Goal: Task Accomplishment & Management: Manage account settings

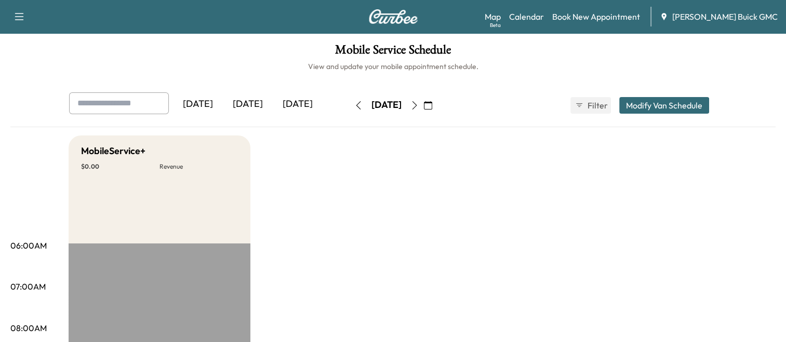
click at [265, 111] on div "[DATE]" at bounding box center [248, 105] width 50 height 24
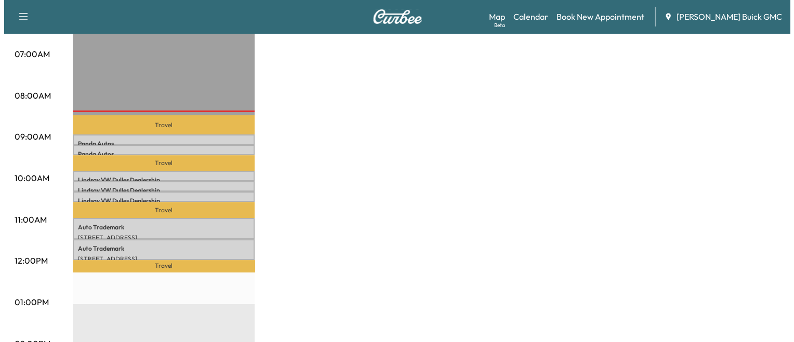
scroll to position [235, 0]
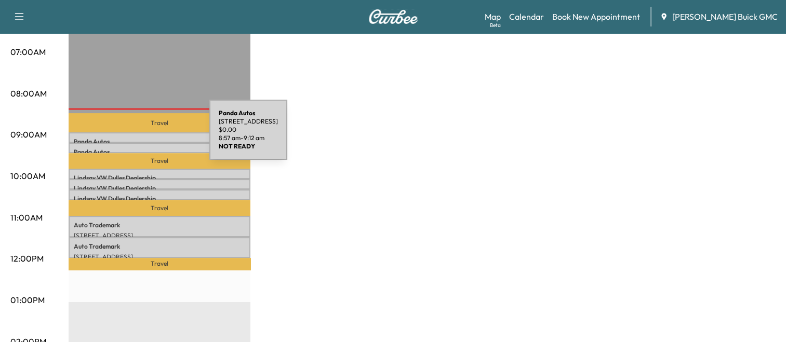
click at [131, 138] on p "Panda Autos" at bounding box center [160, 142] width 172 height 8
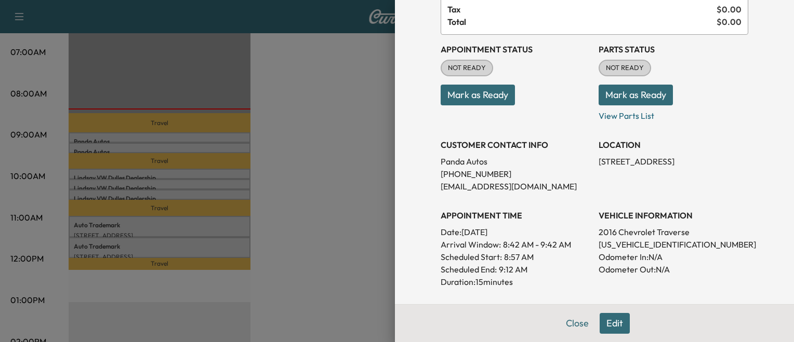
scroll to position [89, 0]
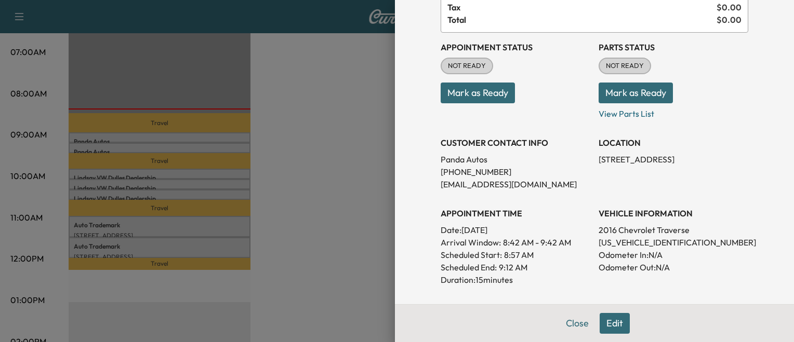
click at [625, 239] on p "[US_VEHICLE_IDENTIFICATION_NUMBER]" at bounding box center [674, 242] width 150 height 12
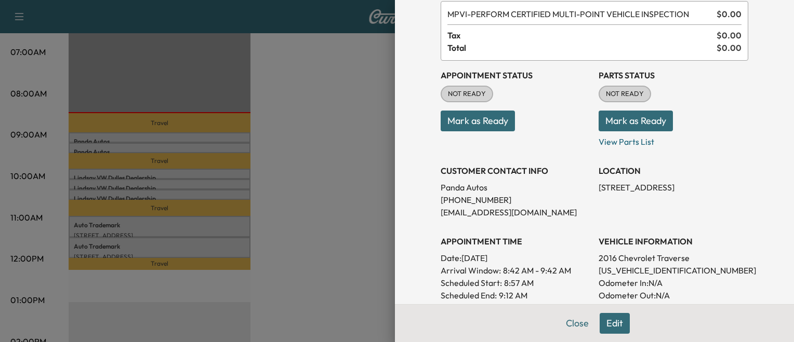
scroll to position [64, 0]
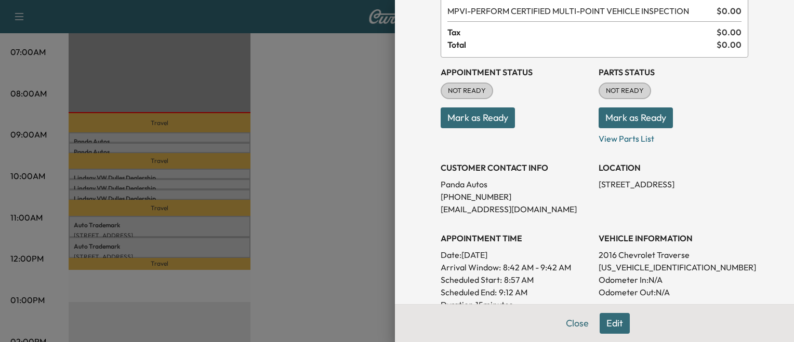
click at [634, 270] on p "[US_VEHICLE_IDENTIFICATION_NUMBER]" at bounding box center [674, 267] width 150 height 12
copy p "[US_VEHICLE_IDENTIFICATION_NUMBER]"
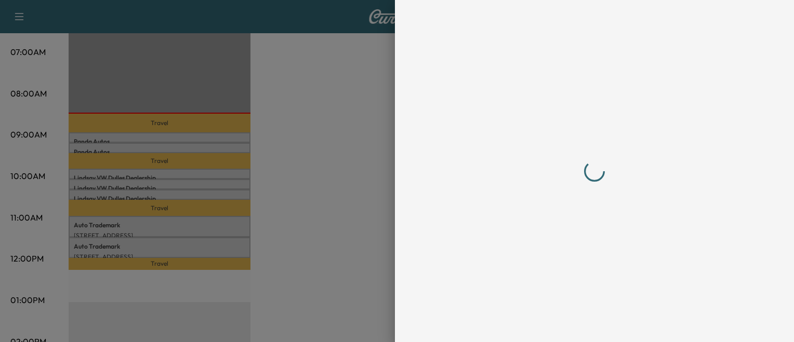
scroll to position [0, 0]
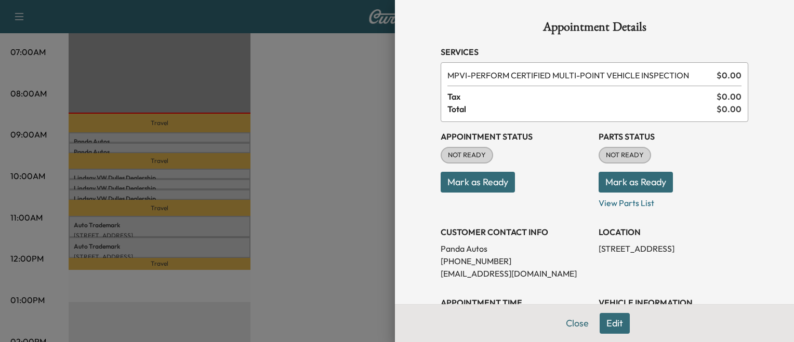
click at [299, 199] on div at bounding box center [397, 171] width 794 height 342
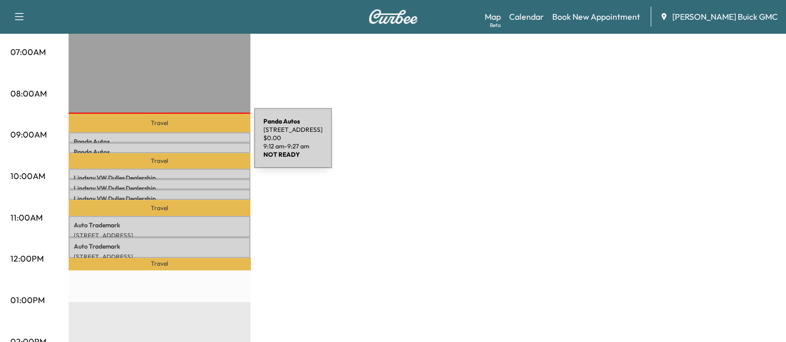
click at [176, 144] on div "Panda Autos [STREET_ADDRESS] $ 0.00 9:12 am - 9:27 am" at bounding box center [160, 148] width 182 height 10
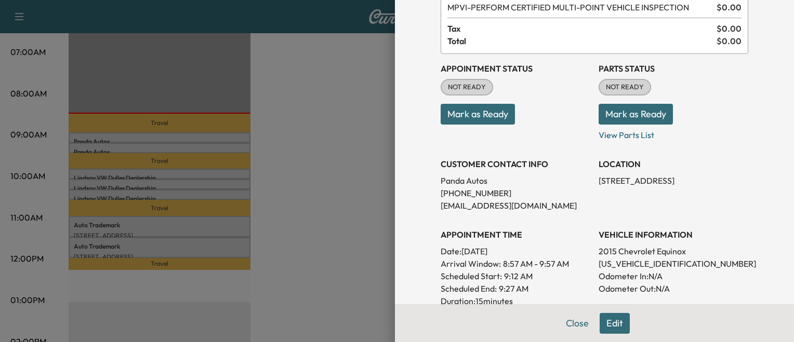
scroll to position [71, 0]
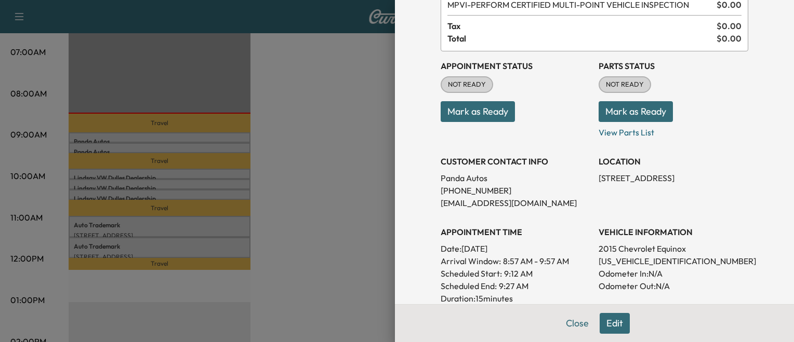
click at [654, 258] on p "[US_VEHICLE_IDENTIFICATION_NUMBER]" at bounding box center [674, 261] width 150 height 12
copy p "[US_VEHICLE_IDENTIFICATION_NUMBER]"
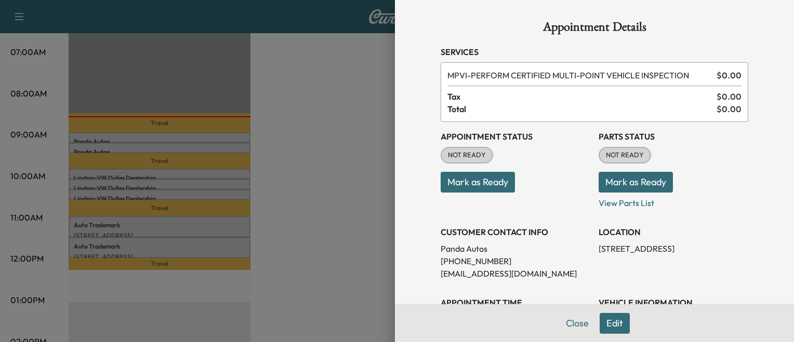
scroll to position [59, 0]
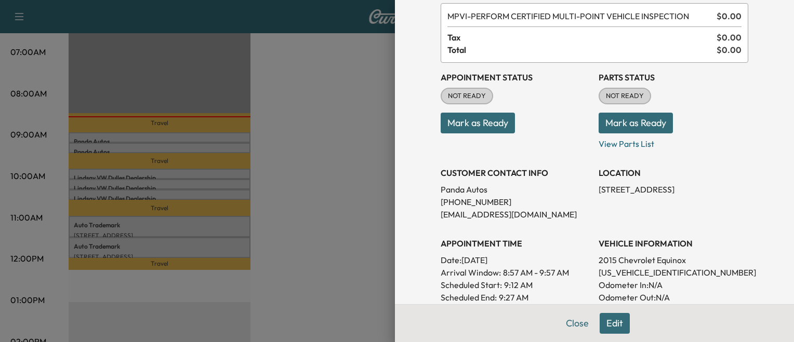
click at [620, 272] on p "[US_VEHICLE_IDENTIFICATION_NUMBER]" at bounding box center [674, 273] width 150 height 12
copy p "[US_VEHICLE_IDENTIFICATION_NUMBER]"
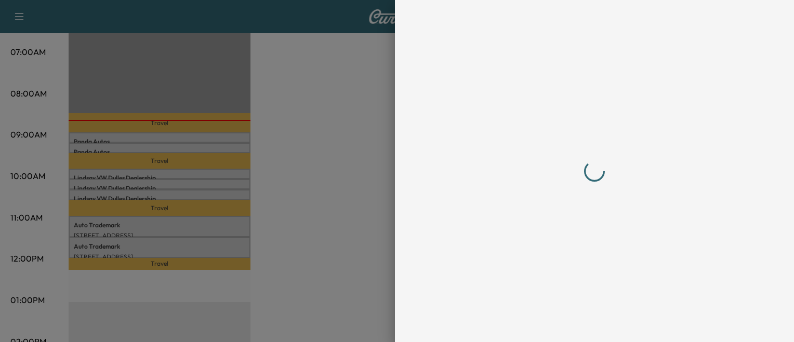
scroll to position [0, 0]
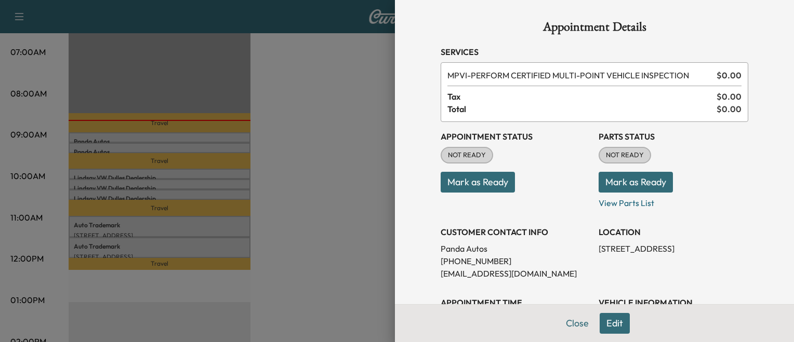
drag, startPoint x: 365, startPoint y: 225, endPoint x: 260, endPoint y: 196, distance: 108.9
click at [260, 196] on div at bounding box center [397, 171] width 794 height 342
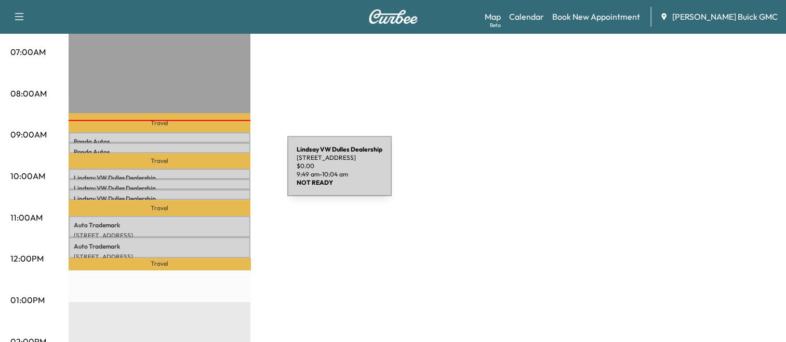
click at [209, 174] on p "[PERSON_NAME] VW [PERSON_NAME] Dealership" at bounding box center [160, 178] width 172 height 8
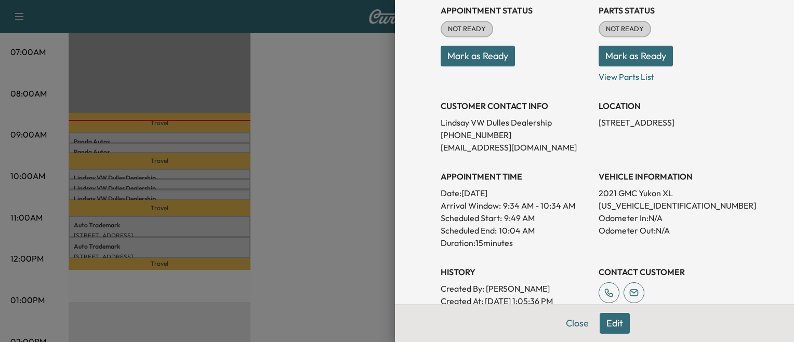
scroll to position [126, 0]
click at [605, 207] on p "[US_VEHICLE_IDENTIFICATION_NUMBER]" at bounding box center [674, 206] width 150 height 12
copy p "[US_VEHICLE_IDENTIFICATION_NUMBER]"
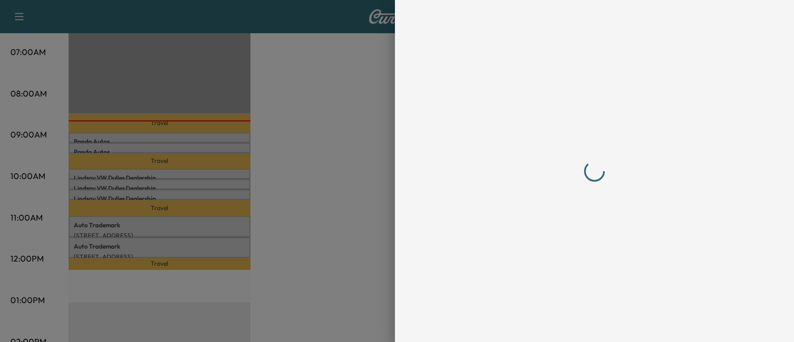
scroll to position [0, 0]
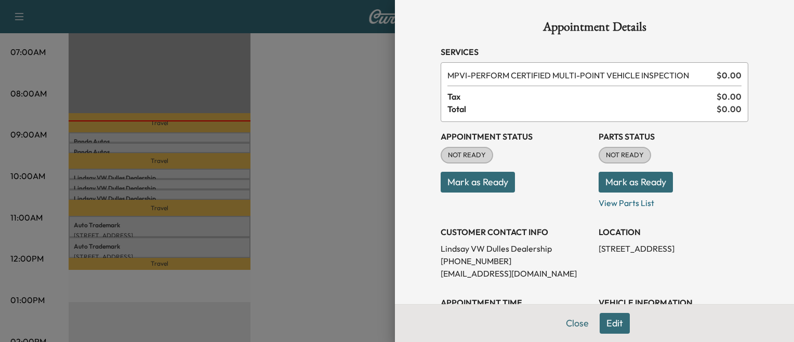
click at [287, 201] on div at bounding box center [397, 171] width 794 height 342
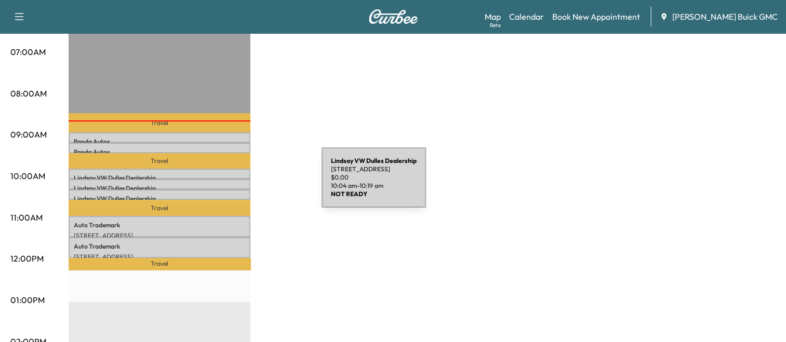
click at [244, 185] on p "[PERSON_NAME] VW [PERSON_NAME] Dealership" at bounding box center [160, 189] width 172 height 8
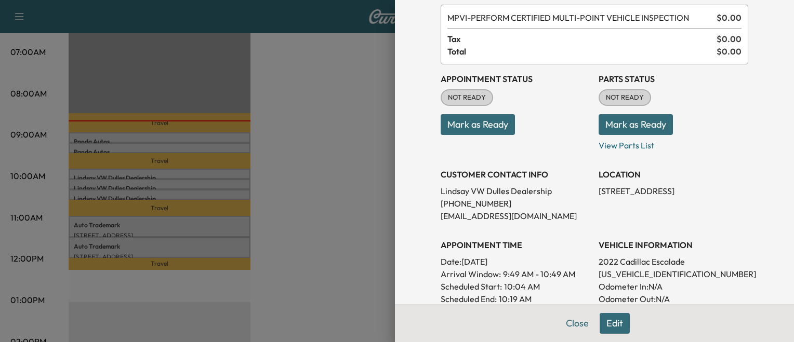
scroll to position [60, 0]
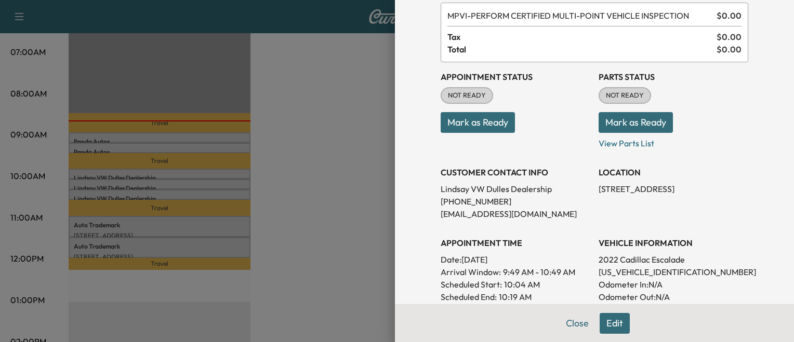
click at [652, 268] on p "[US_VEHICLE_IDENTIFICATION_NUMBER]" at bounding box center [674, 272] width 150 height 12
copy p "[US_VEHICLE_IDENTIFICATION_NUMBER]"
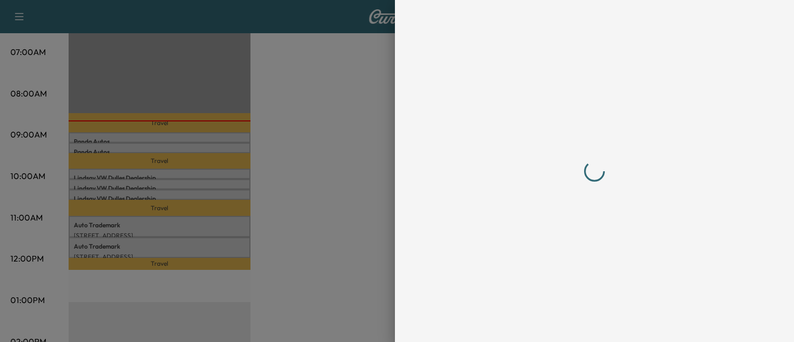
scroll to position [0, 0]
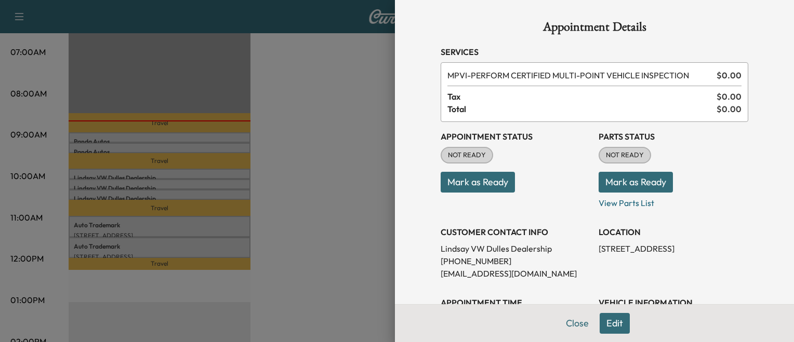
click at [206, 199] on div at bounding box center [397, 171] width 794 height 342
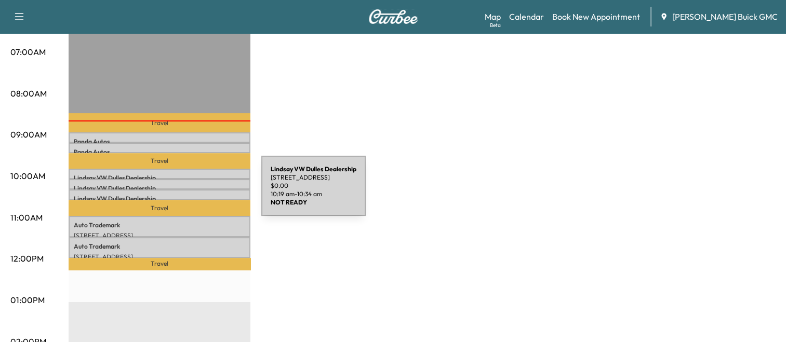
click at [183, 195] on p "[PERSON_NAME] VW [PERSON_NAME] Dealership" at bounding box center [160, 199] width 172 height 8
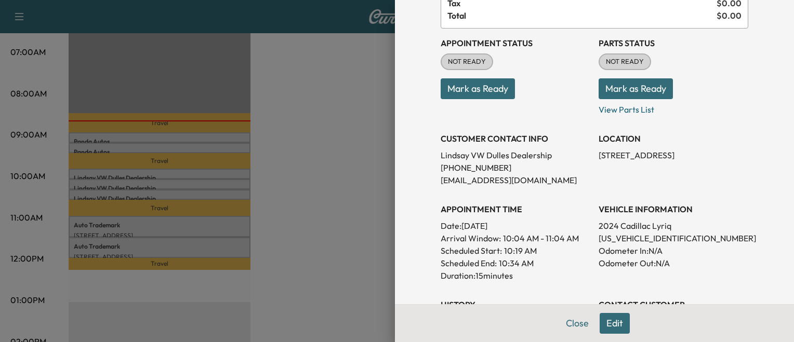
scroll to position [105, 0]
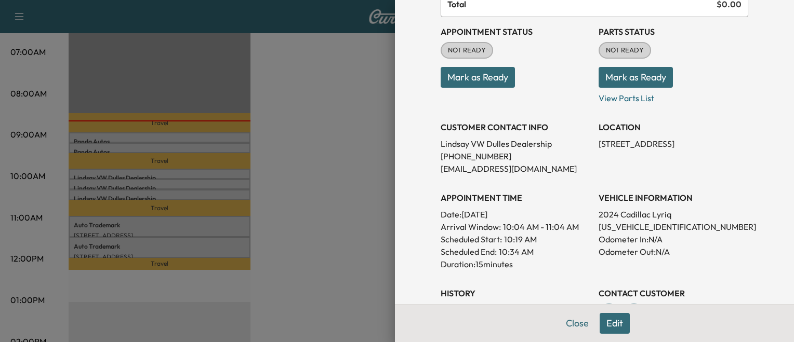
click at [622, 225] on p "[US_VEHICLE_IDENTIFICATION_NUMBER]" at bounding box center [674, 227] width 150 height 12
copy p "[US_VEHICLE_IDENTIFICATION_NUMBER]"
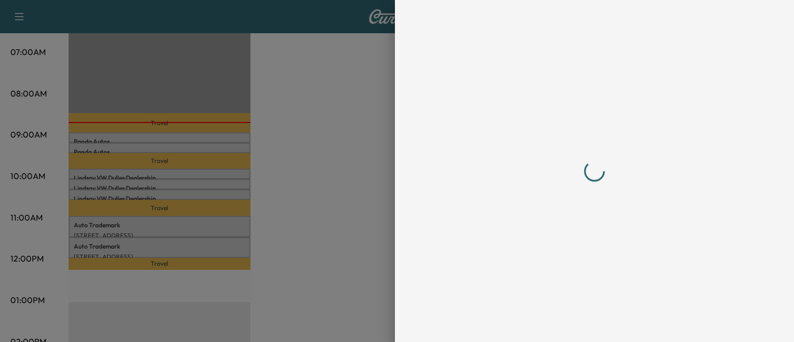
scroll to position [0, 0]
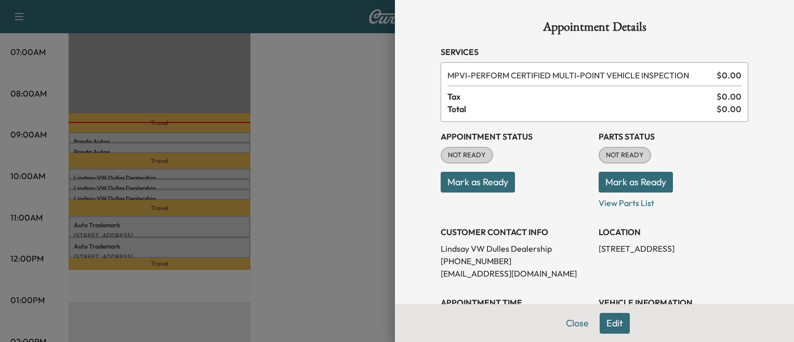
click at [286, 274] on div at bounding box center [397, 171] width 794 height 342
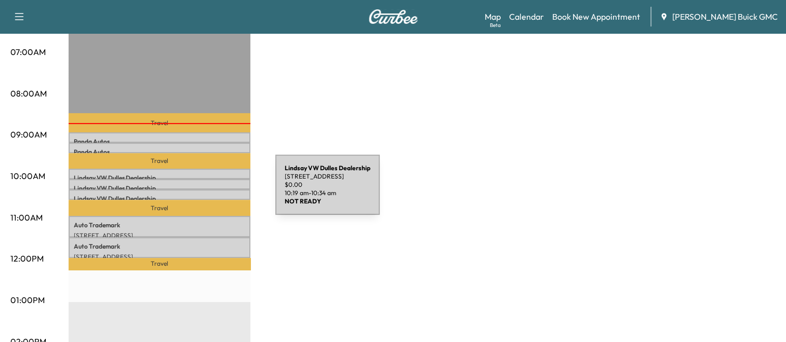
click at [197, 191] on div "[PERSON_NAME] VW [PERSON_NAME] Dealership [STREET_ADDRESS] $ 0.00 10:19 am - 10…" at bounding box center [160, 195] width 182 height 10
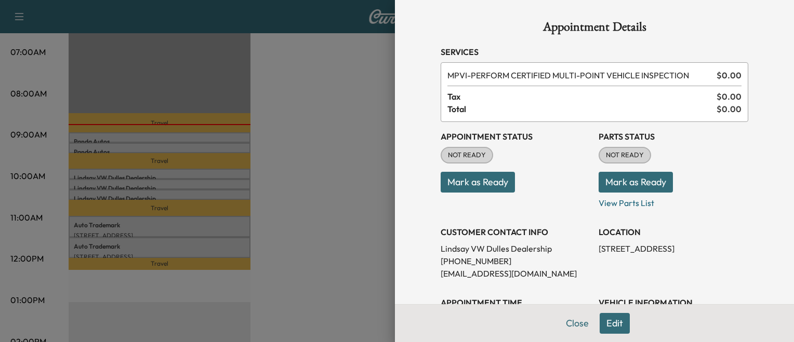
click at [330, 174] on div at bounding box center [397, 171] width 794 height 342
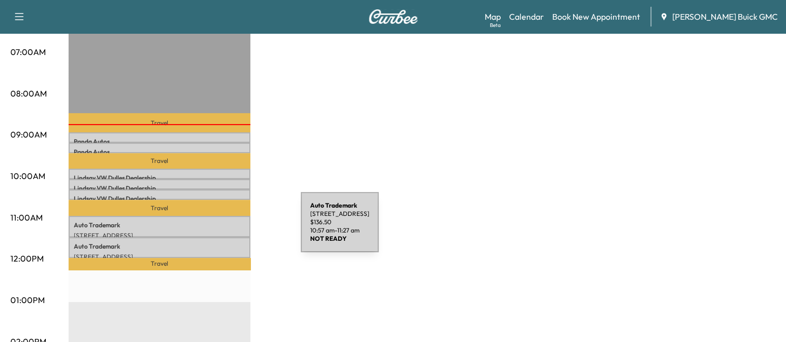
click at [223, 232] on p "[STREET_ADDRESS]" at bounding box center [160, 236] width 172 height 8
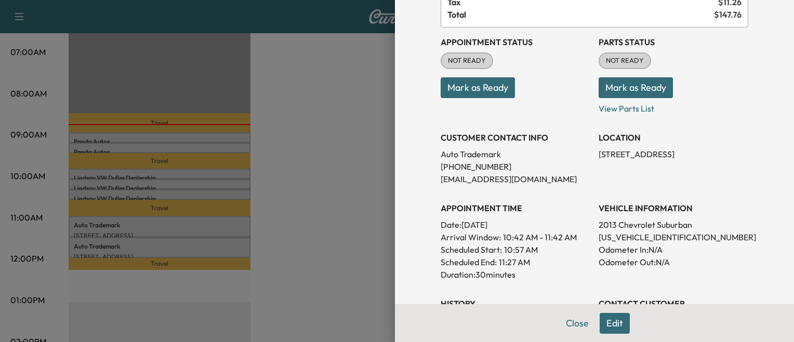
scroll to position [104, 0]
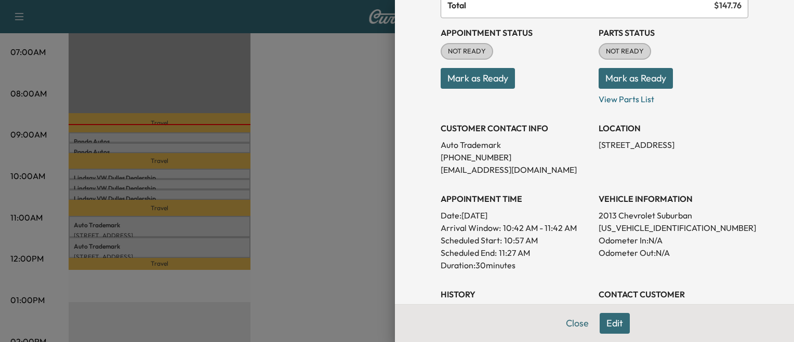
click at [628, 229] on p "[US_VEHICLE_IDENTIFICATION_NUMBER]" at bounding box center [674, 228] width 150 height 12
drag, startPoint x: 628, startPoint y: 229, endPoint x: 634, endPoint y: 228, distance: 5.8
click at [634, 228] on p "[US_VEHICLE_IDENTIFICATION_NUMBER]" at bounding box center [674, 228] width 150 height 12
copy p "[US_VEHICLE_IDENTIFICATION_NUMBER]"
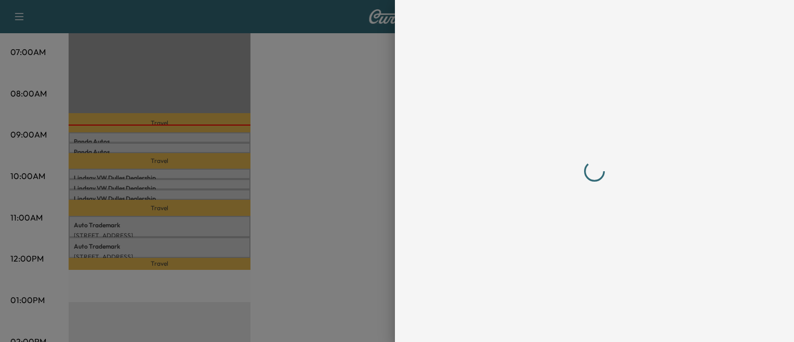
scroll to position [0, 0]
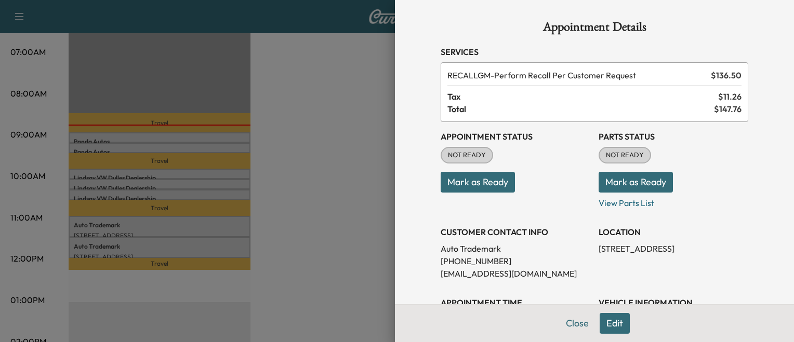
click at [275, 208] on div at bounding box center [397, 171] width 794 height 342
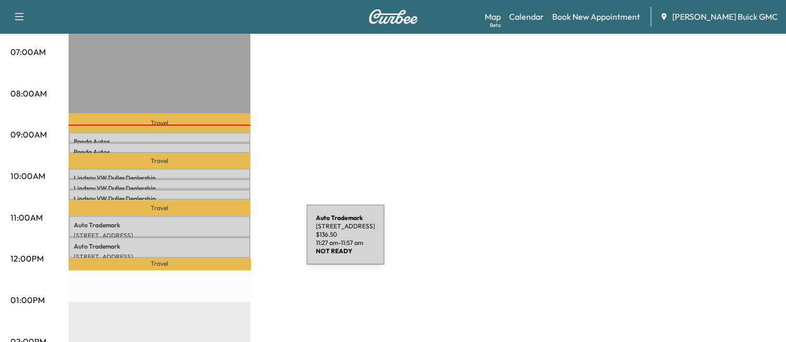
click at [229, 243] on p "Auto Trademark" at bounding box center [160, 247] width 172 height 8
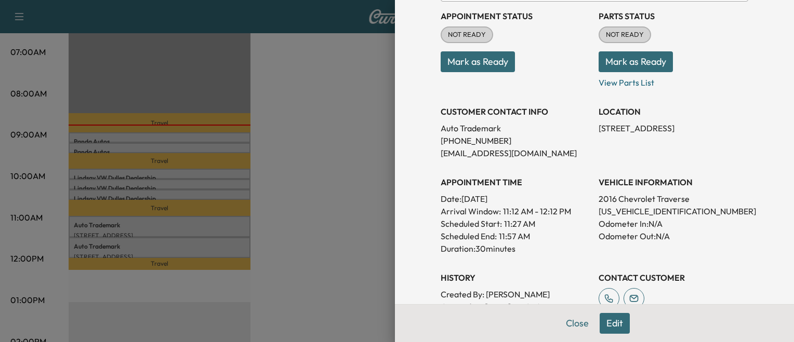
scroll to position [124, 0]
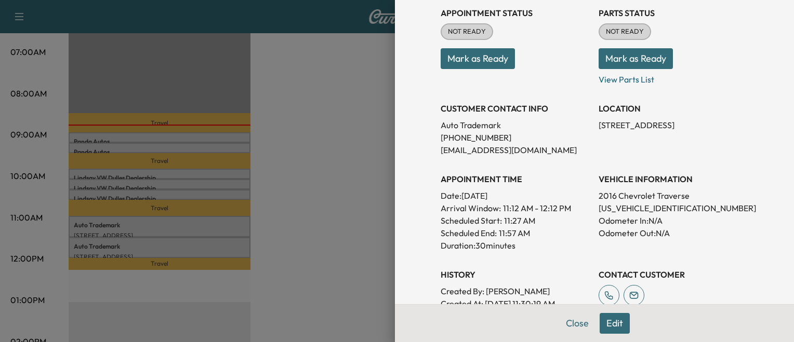
click at [653, 205] on p "[US_VEHICLE_IDENTIFICATION_NUMBER]" at bounding box center [674, 208] width 150 height 12
copy p "[US_VEHICLE_IDENTIFICATION_NUMBER]"
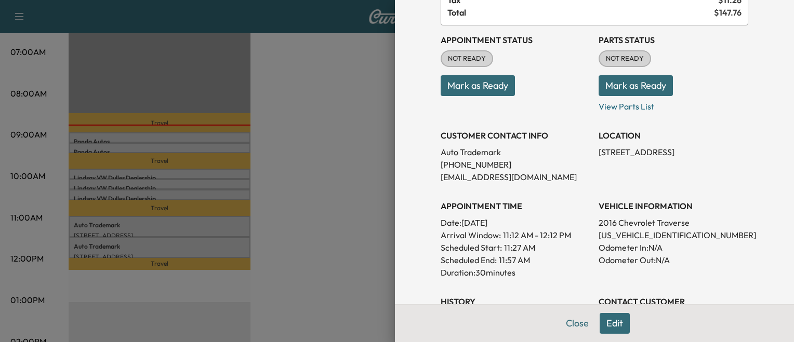
scroll to position [106, 0]
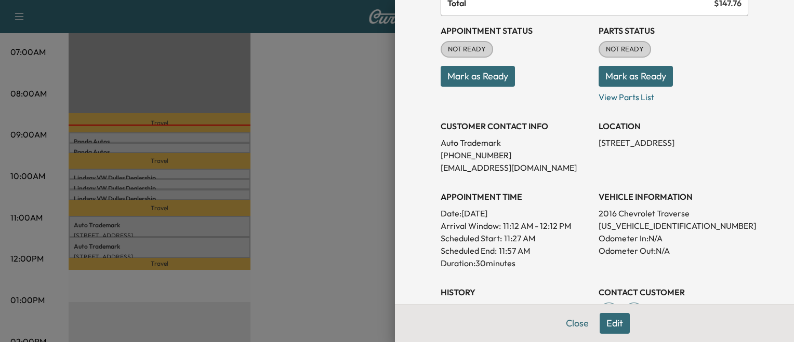
click at [256, 251] on div at bounding box center [397, 171] width 794 height 342
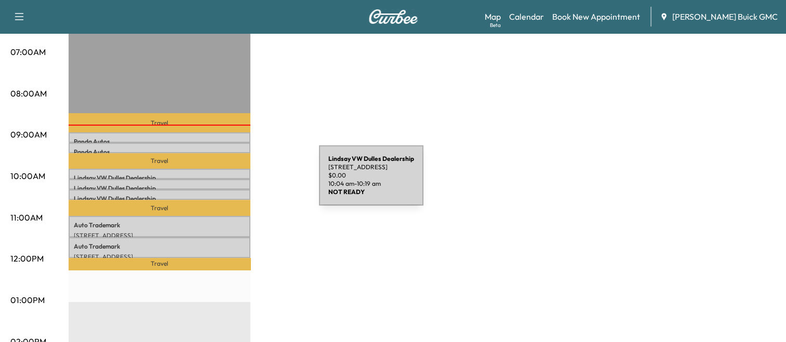
click at [241, 185] on p "[PERSON_NAME] VW [PERSON_NAME] Dealership" at bounding box center [160, 189] width 172 height 8
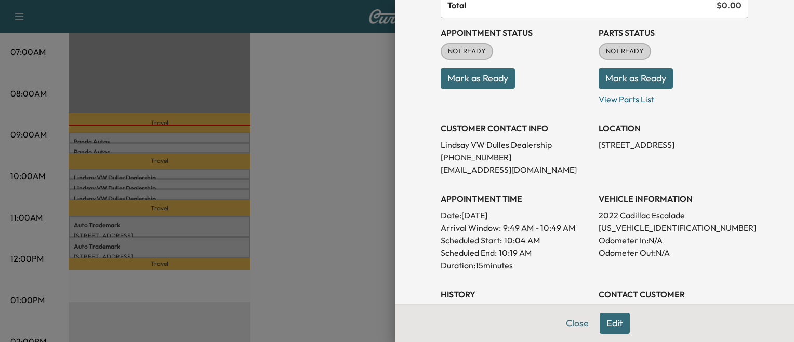
scroll to position [103, 0]
click at [305, 189] on div at bounding box center [397, 171] width 794 height 342
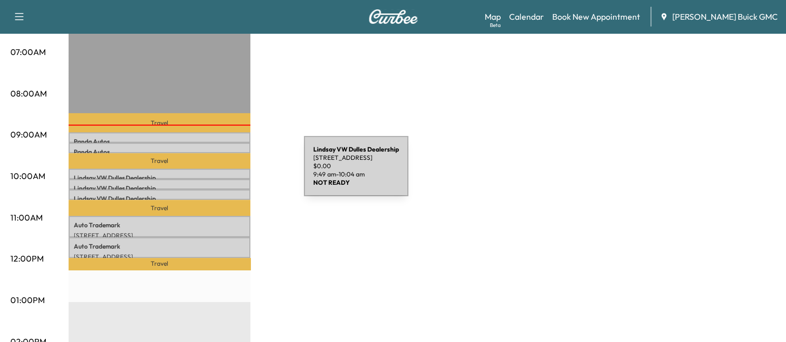
click at [226, 174] on p "[PERSON_NAME] VW [PERSON_NAME] Dealership" at bounding box center [160, 178] width 172 height 8
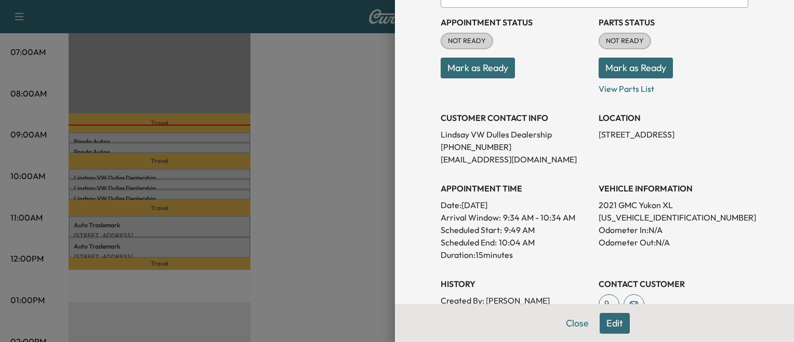
scroll to position [116, 0]
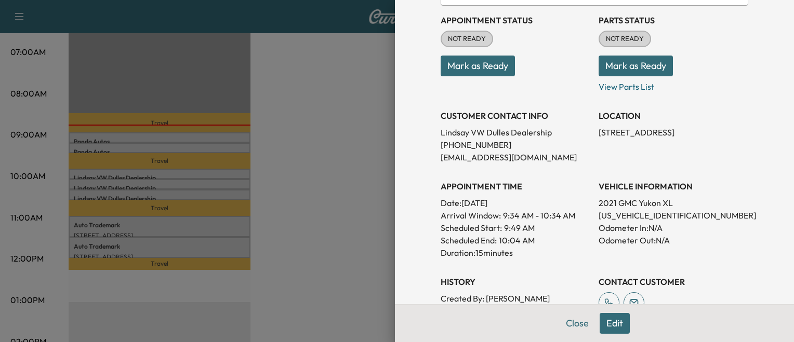
click at [338, 241] on div at bounding box center [397, 171] width 794 height 342
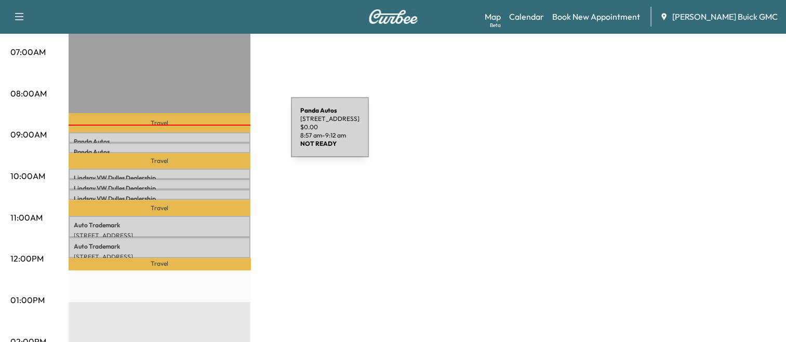
click at [213, 134] on div "Panda Autos [STREET_ADDRESS] $ 0.00 8:57 am - 9:12 am" at bounding box center [160, 138] width 182 height 10
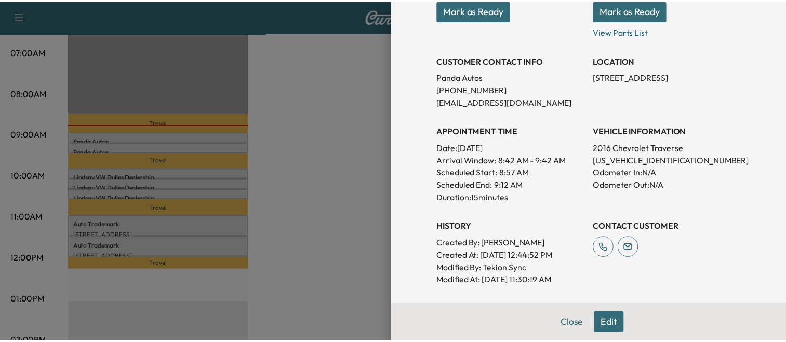
scroll to position [173, 0]
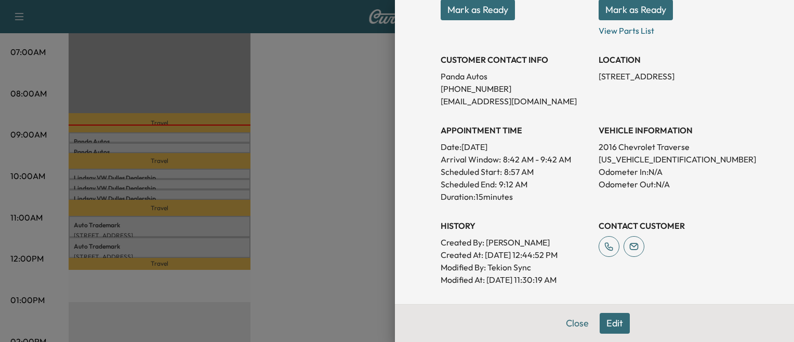
click at [625, 184] on p "Odometer Out: N/A" at bounding box center [674, 184] width 150 height 12
click at [476, 15] on button "Mark as Ready" at bounding box center [478, 9] width 74 height 21
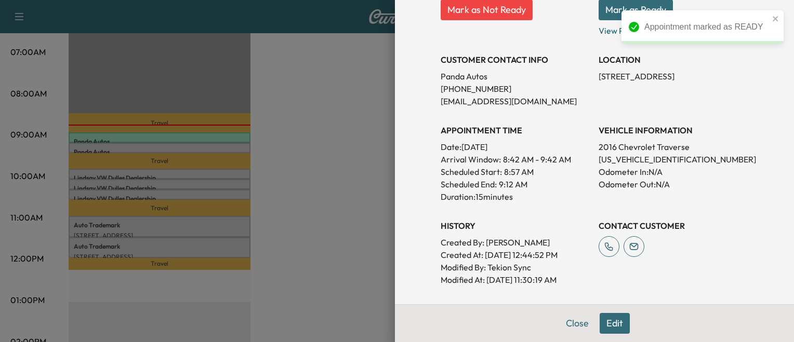
click at [302, 150] on div at bounding box center [397, 171] width 794 height 342
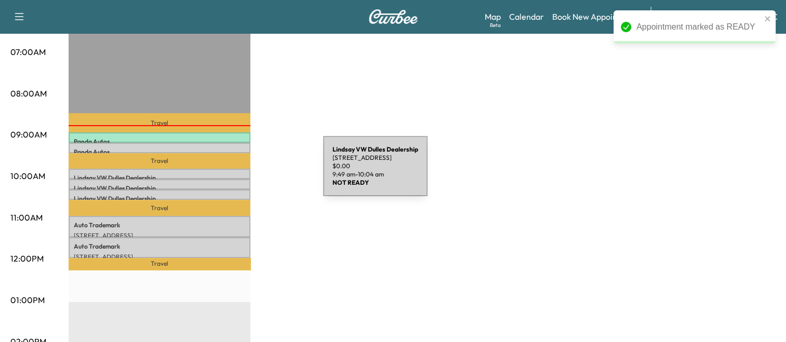
click at [245, 174] on p "[PERSON_NAME] VW [PERSON_NAME] Dealership" at bounding box center [160, 178] width 172 height 8
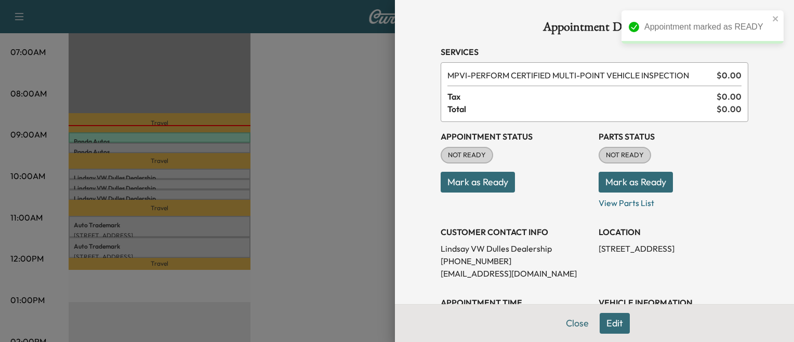
click at [493, 173] on button "Mark as Ready" at bounding box center [478, 182] width 74 height 21
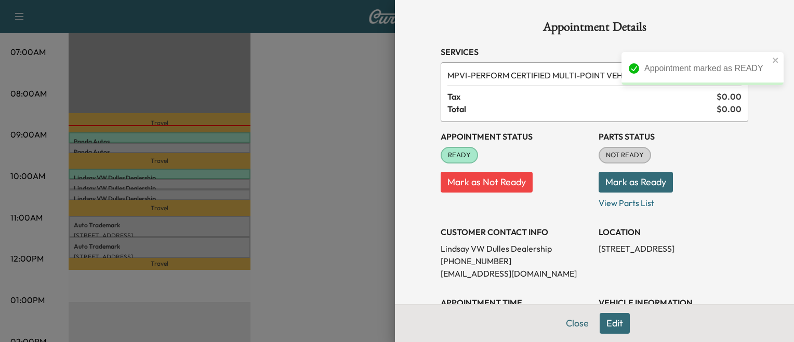
click at [359, 123] on div at bounding box center [397, 171] width 794 height 342
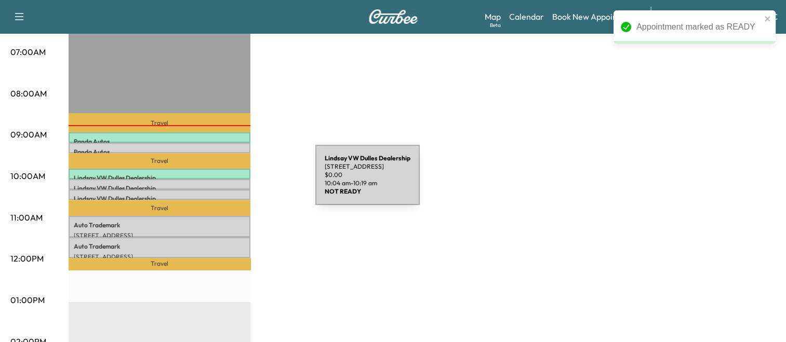
click at [238, 185] on p "[PERSON_NAME] VW [PERSON_NAME] Dealership" at bounding box center [160, 189] width 172 height 8
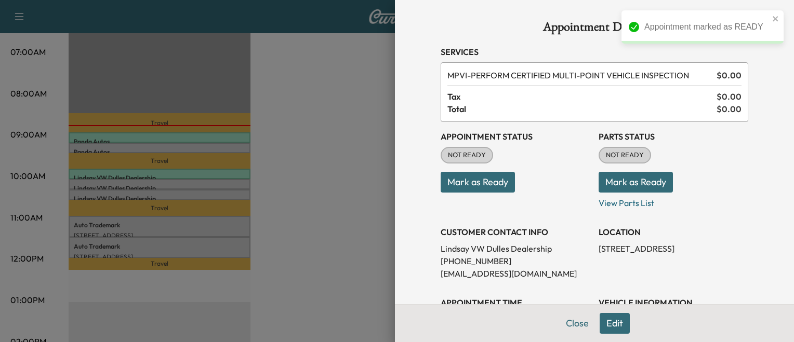
click at [455, 181] on button "Mark as Ready" at bounding box center [478, 182] width 74 height 21
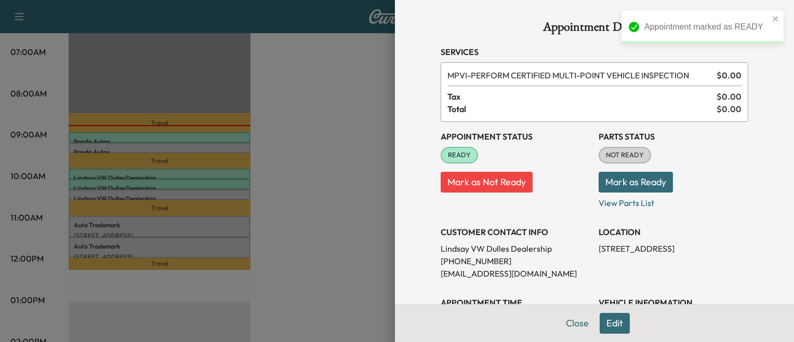
drag, startPoint x: 350, startPoint y: 209, endPoint x: 251, endPoint y: 222, distance: 100.6
click at [251, 222] on div at bounding box center [397, 171] width 794 height 342
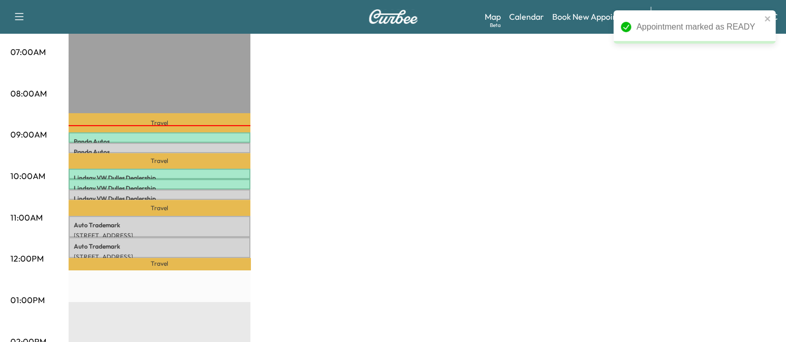
drag, startPoint x: 251, startPoint y: 222, endPoint x: 227, endPoint y: 226, distance: 24.1
click at [227, 226] on div "MobileService+ $ 273.00 Revenue 2 hr 15 min Work Time 1 hr 29 min Transit Time …" at bounding box center [422, 291] width 707 height 780
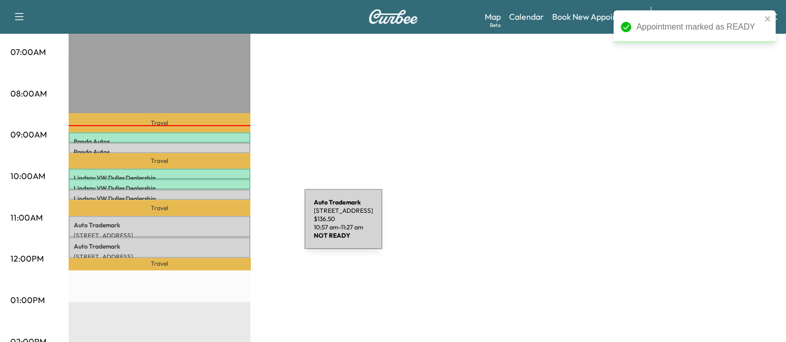
click at [227, 226] on p "Auto Trademark" at bounding box center [160, 225] width 172 height 8
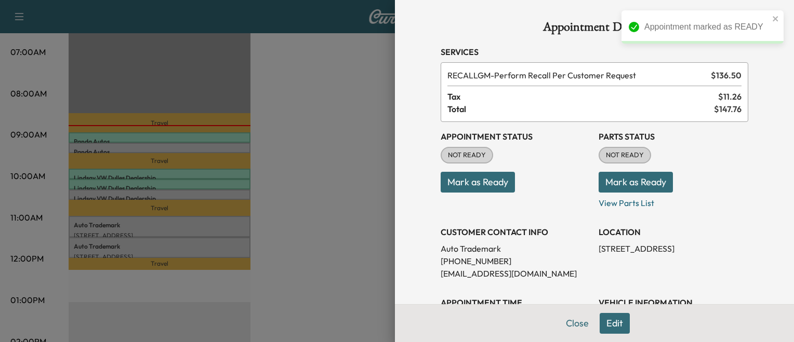
click at [466, 184] on button "Mark as Ready" at bounding box center [478, 182] width 74 height 21
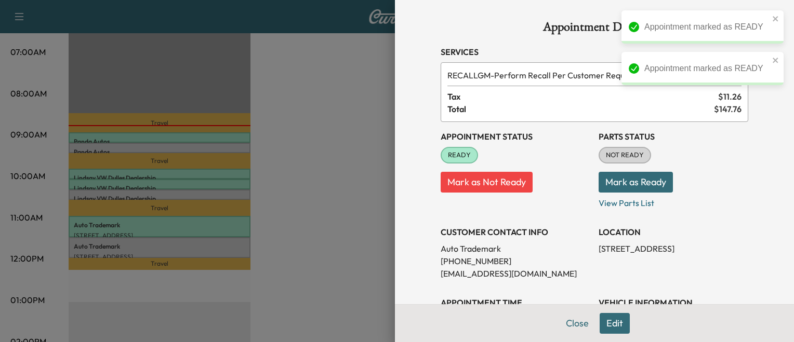
click at [322, 224] on div at bounding box center [397, 171] width 794 height 342
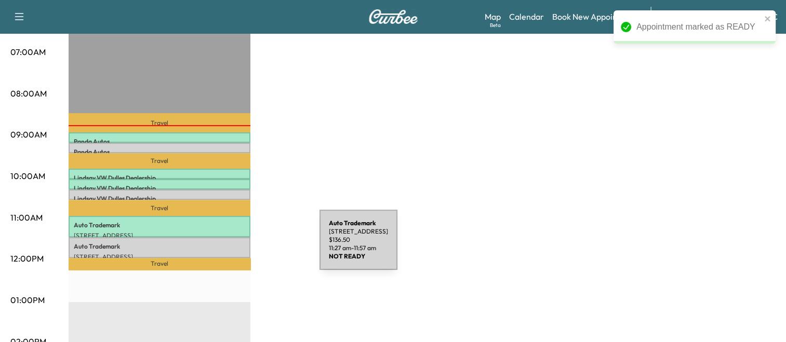
click at [242, 246] on p "Auto Trademark" at bounding box center [160, 247] width 172 height 8
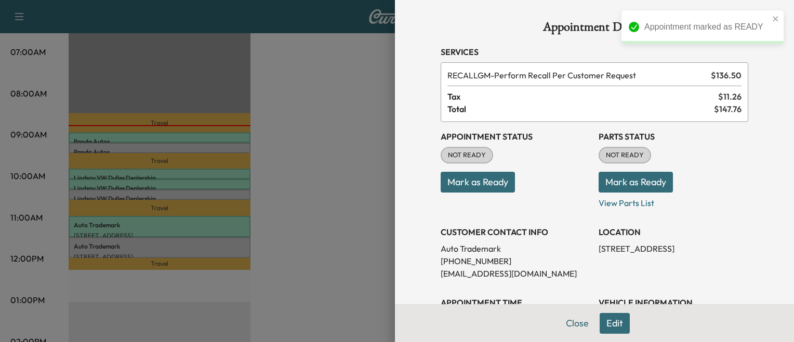
click at [467, 186] on button "Mark as Ready" at bounding box center [478, 182] width 74 height 21
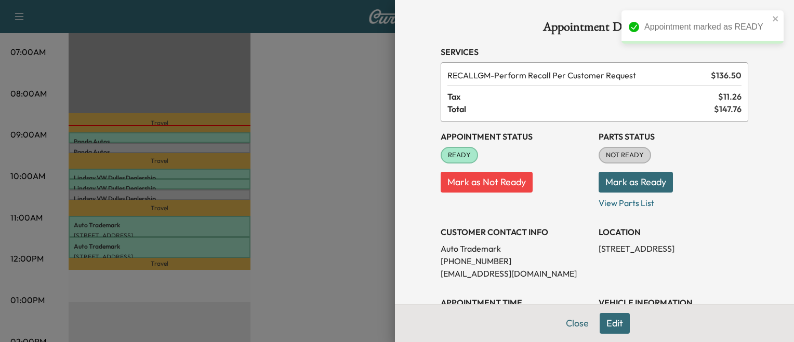
click at [328, 148] on div at bounding box center [397, 171] width 794 height 342
